Goal: Task Accomplishment & Management: Manage account settings

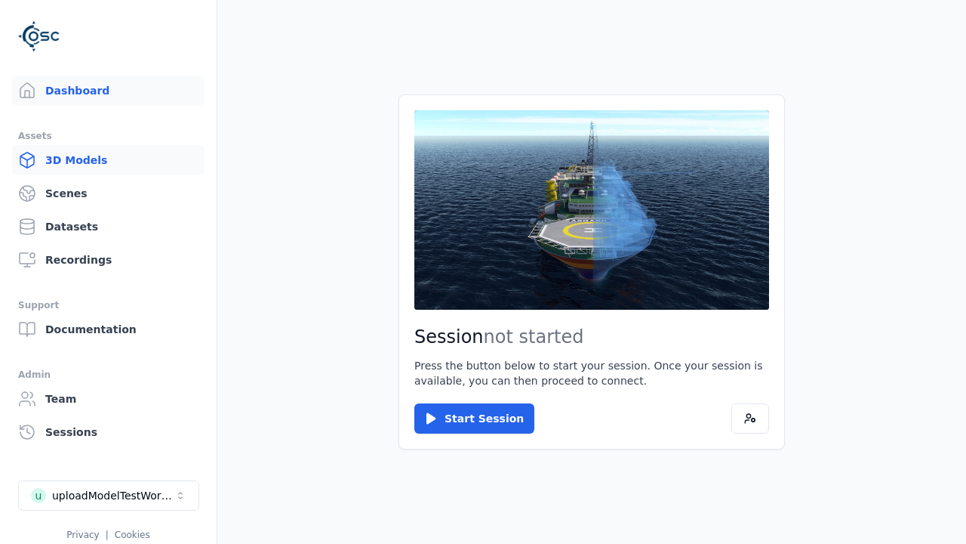
click at [102, 160] on link "3D Models" at bounding box center [108, 160] width 193 height 30
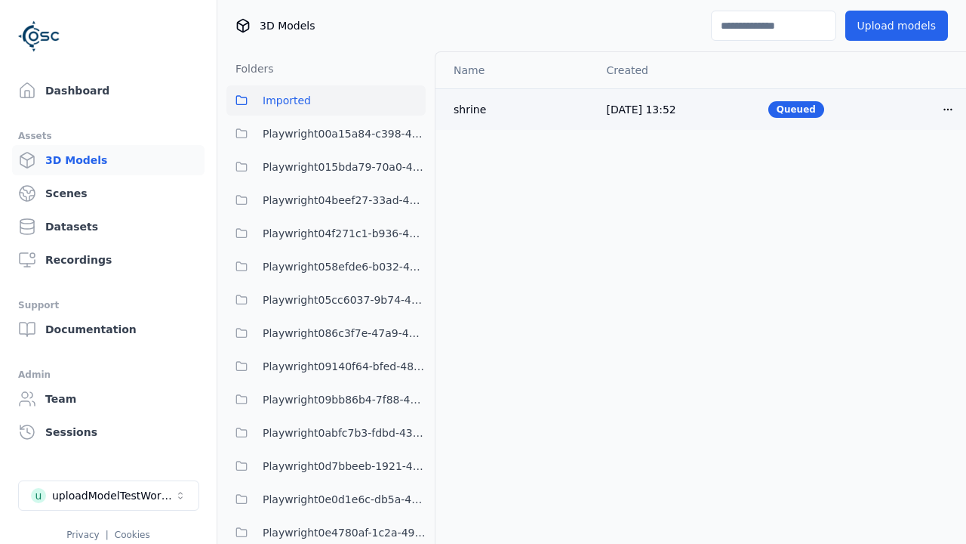
click at [923, 109] on html "Support Dashboard Assets 3D Models Scenes Datasets Recordings Support Documenta…" at bounding box center [483, 272] width 966 height 544
click at [889, 168] on div "Delete" at bounding box center [889, 168] width 89 height 24
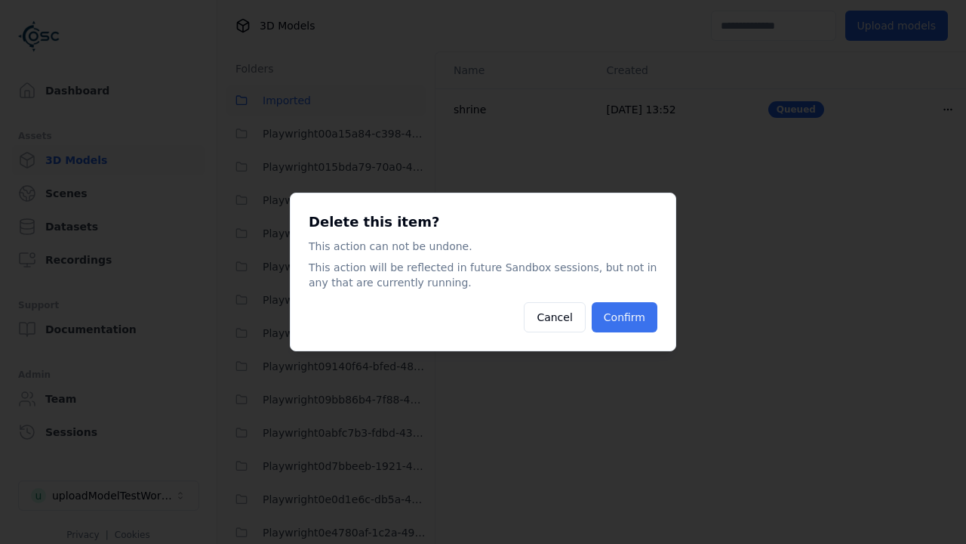
click at [626, 317] on button "Confirm" at bounding box center [625, 317] width 66 height 30
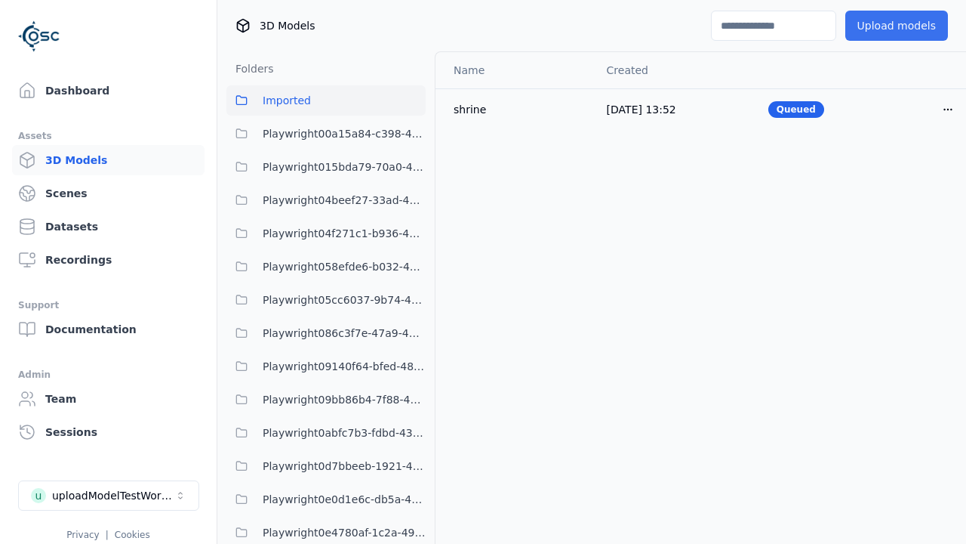
click at [886, 26] on button "Upload models" at bounding box center [897, 26] width 103 height 30
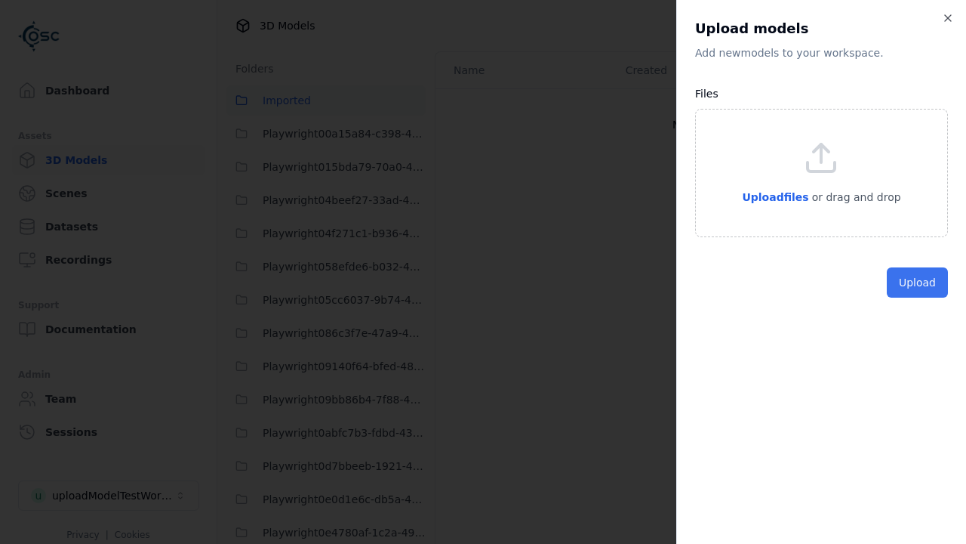
click at [919, 297] on button "Upload" at bounding box center [917, 282] width 61 height 30
